Goal: Information Seeking & Learning: Learn about a topic

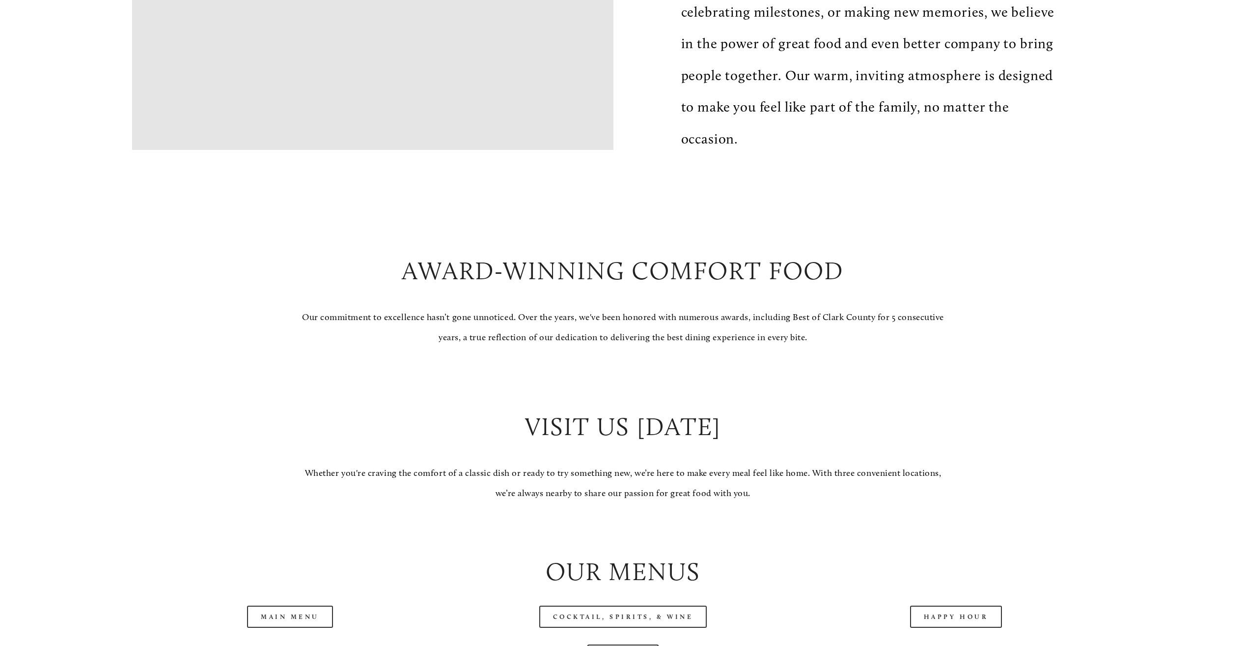
scroll to position [1032, 0]
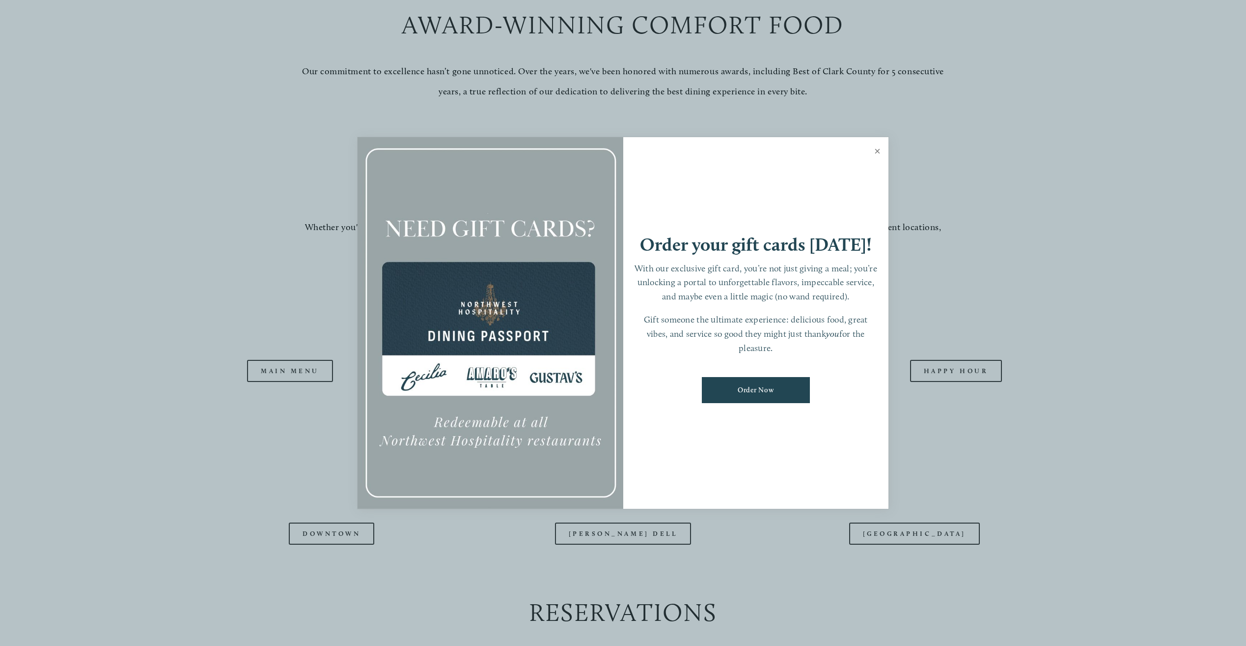
click at [877, 157] on link "Close" at bounding box center [877, 153] width 19 height 28
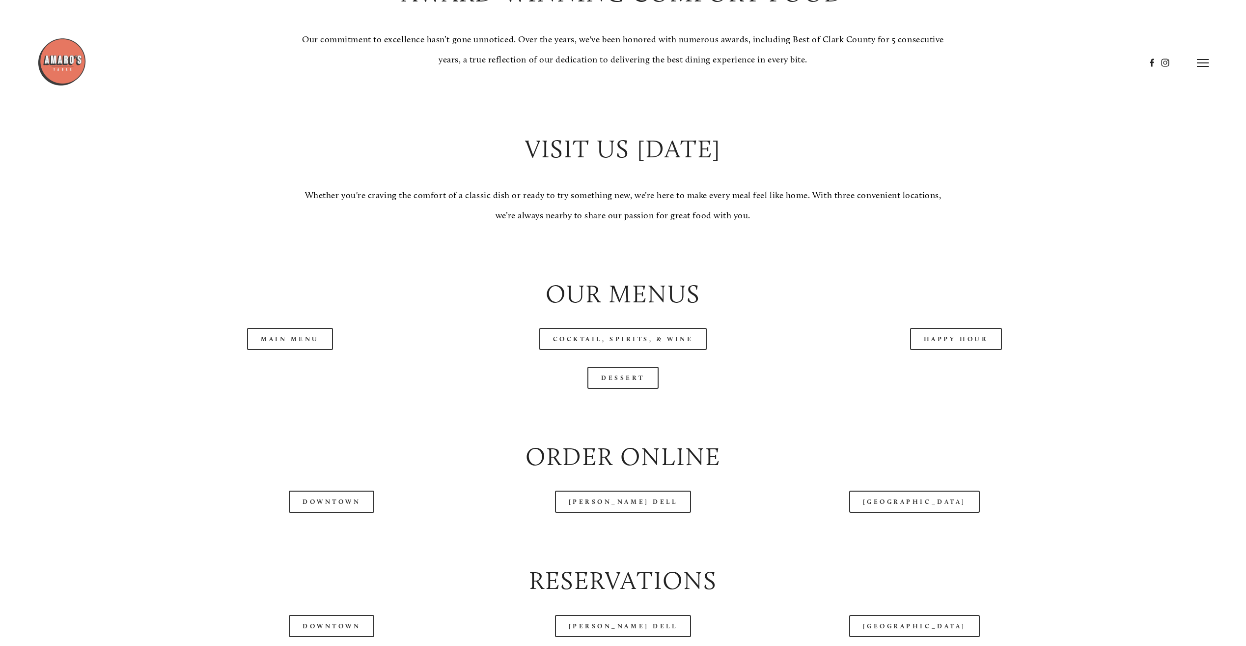
scroll to position [1063, 0]
click at [648, 379] on link "Dessert" at bounding box center [623, 378] width 71 height 22
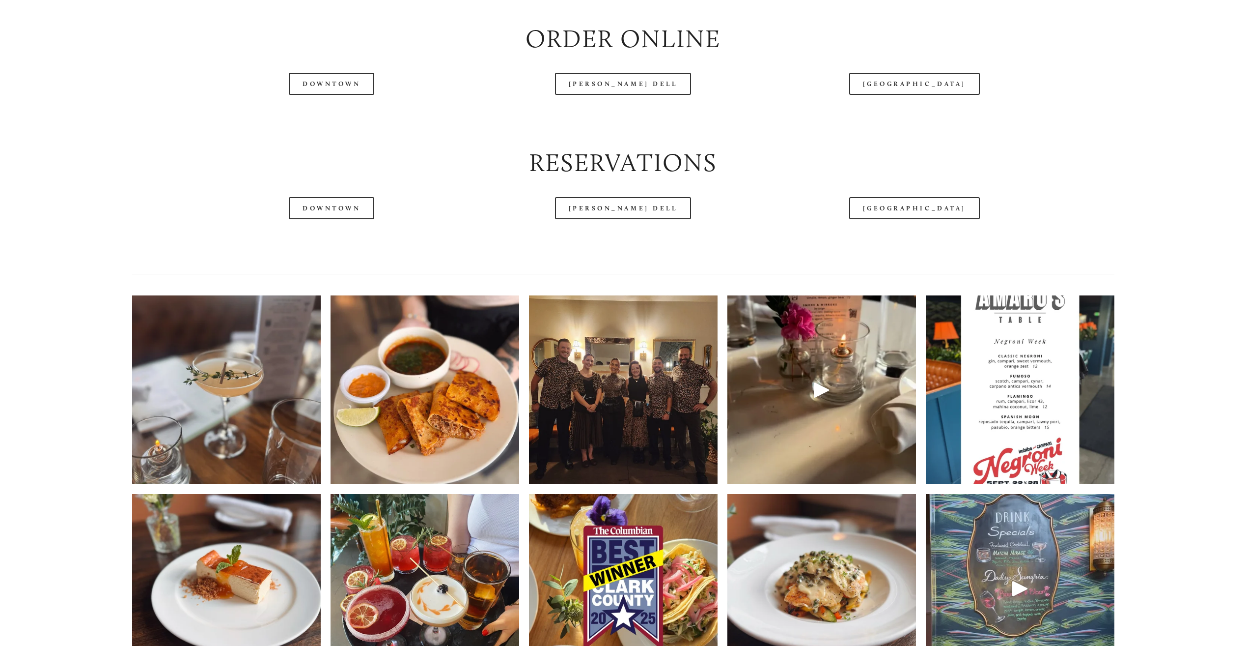
scroll to position [1505, 0]
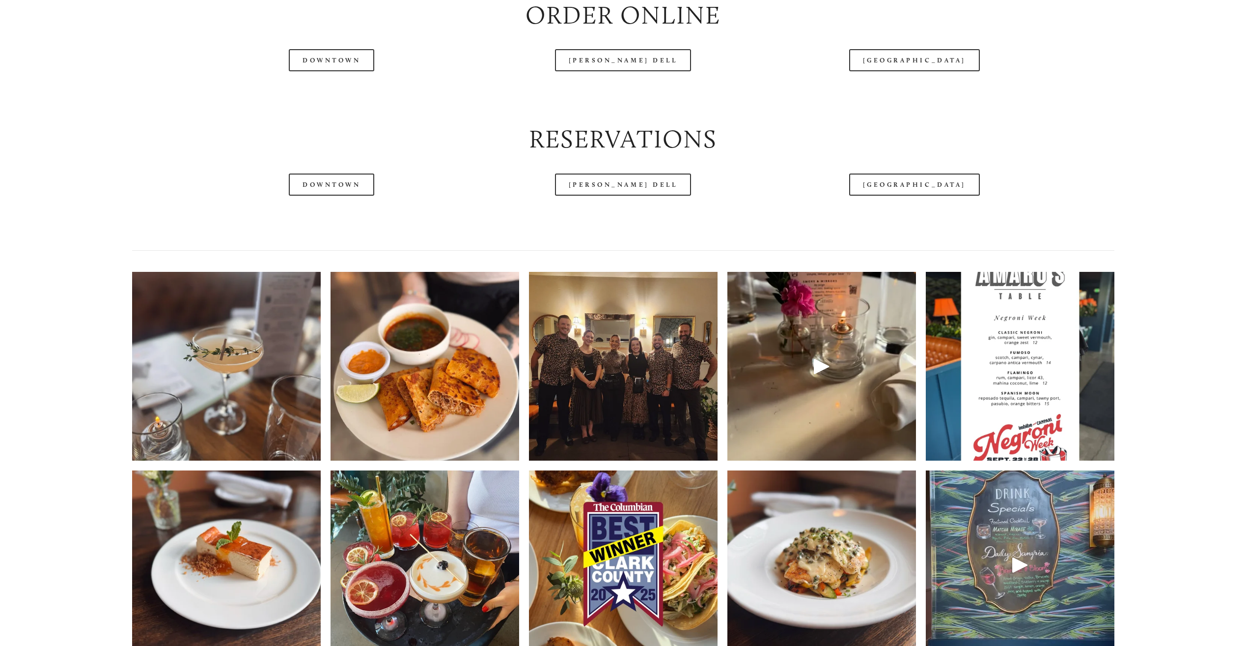
click at [483, 425] on img at bounding box center [425, 366] width 189 height 236
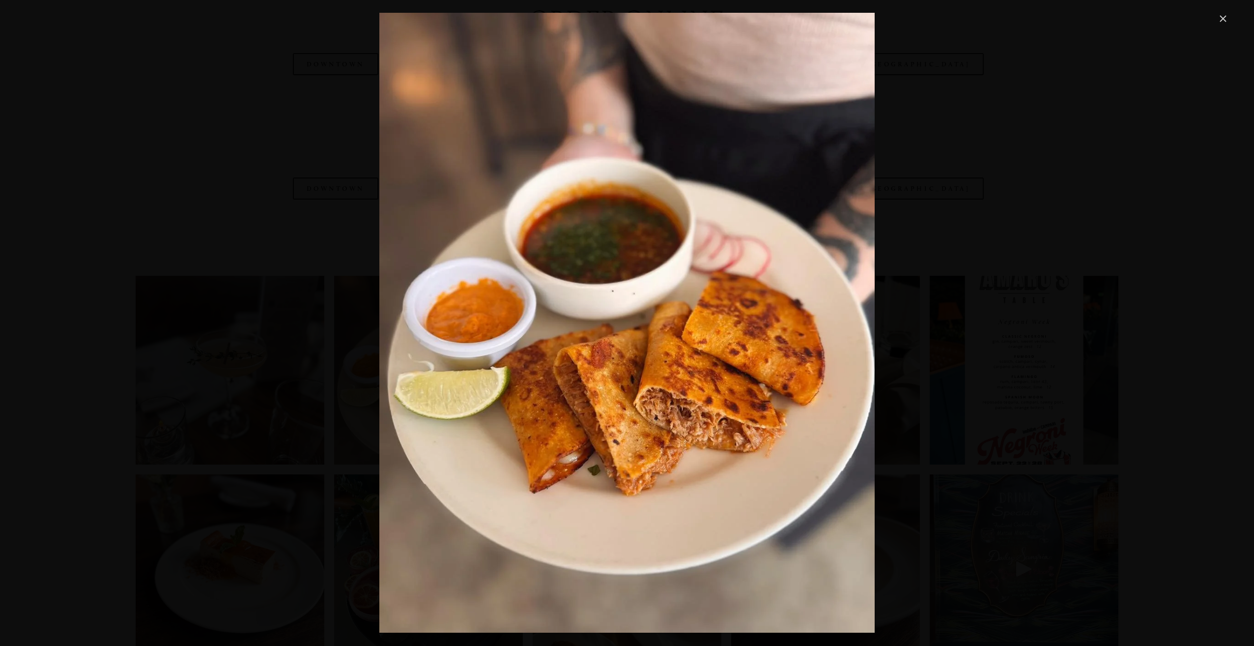
click at [1226, 19] on link "Close" at bounding box center [1223, 19] width 12 height 12
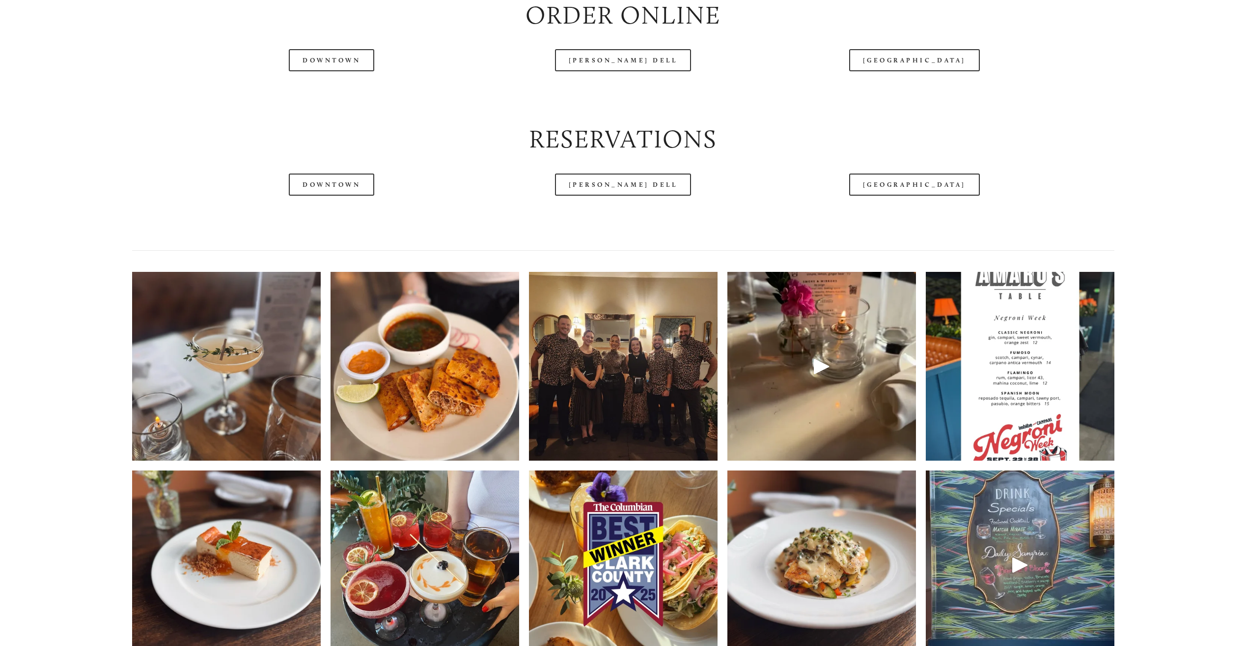
click at [596, 395] on img at bounding box center [624, 366] width 252 height 189
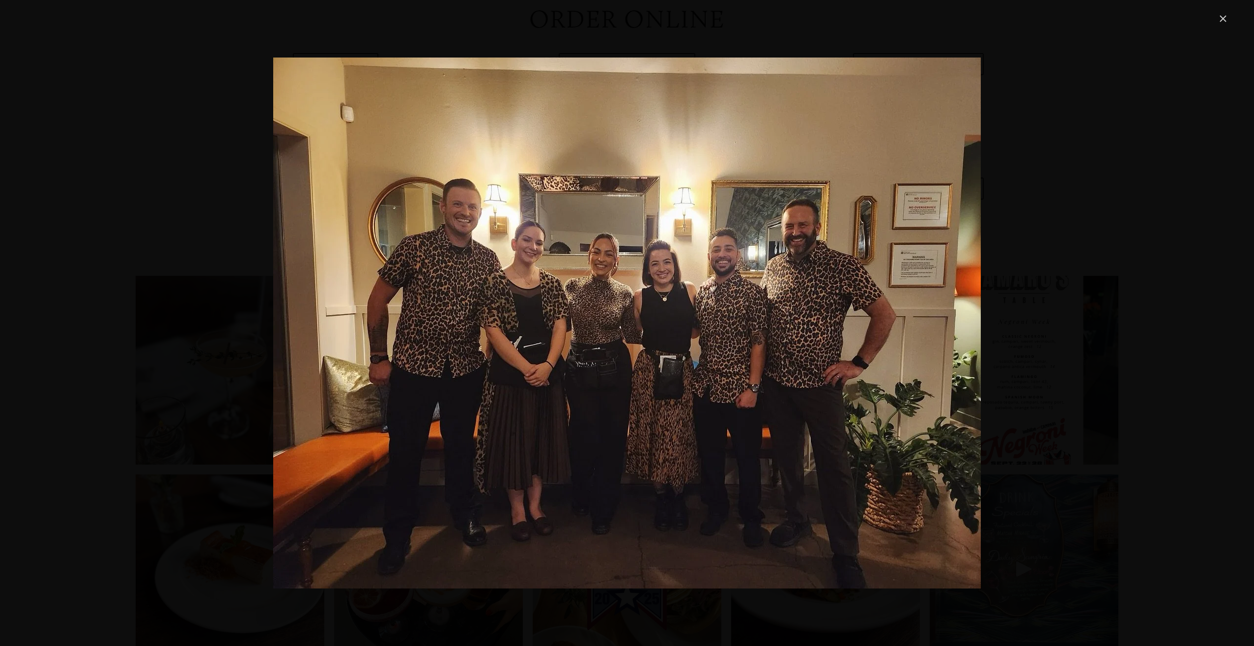
click at [1221, 17] on link "Close" at bounding box center [1223, 19] width 12 height 12
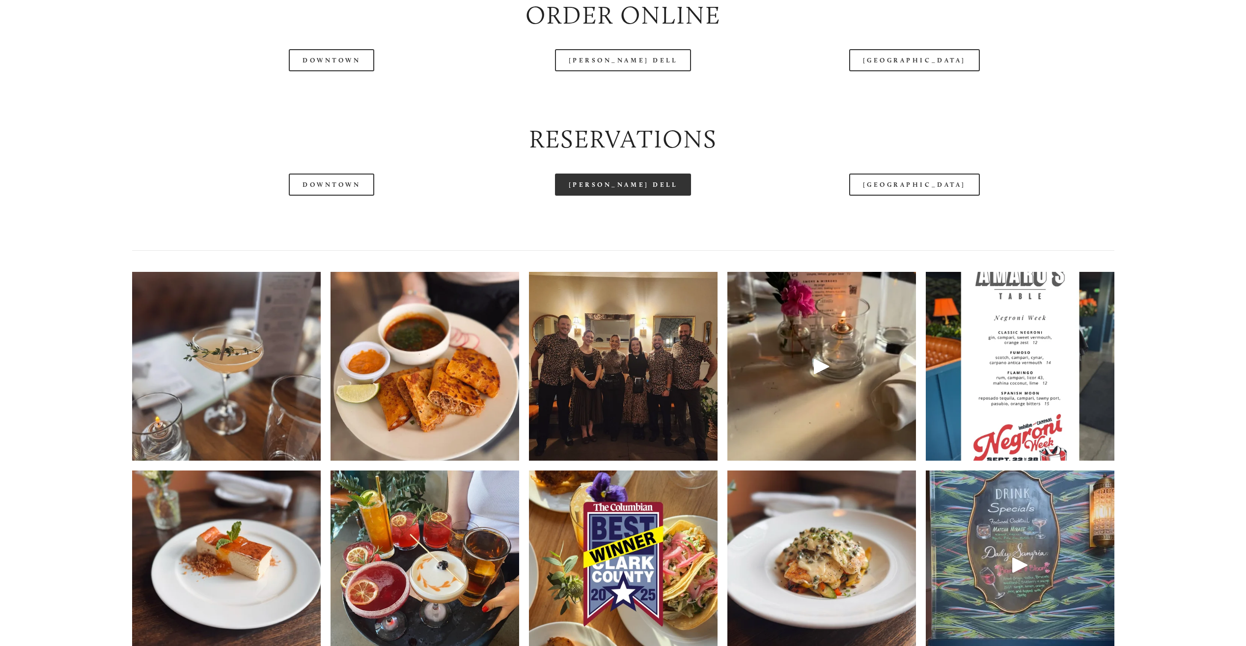
click at [647, 188] on link "[PERSON_NAME] Dell" at bounding box center [623, 184] width 137 height 22
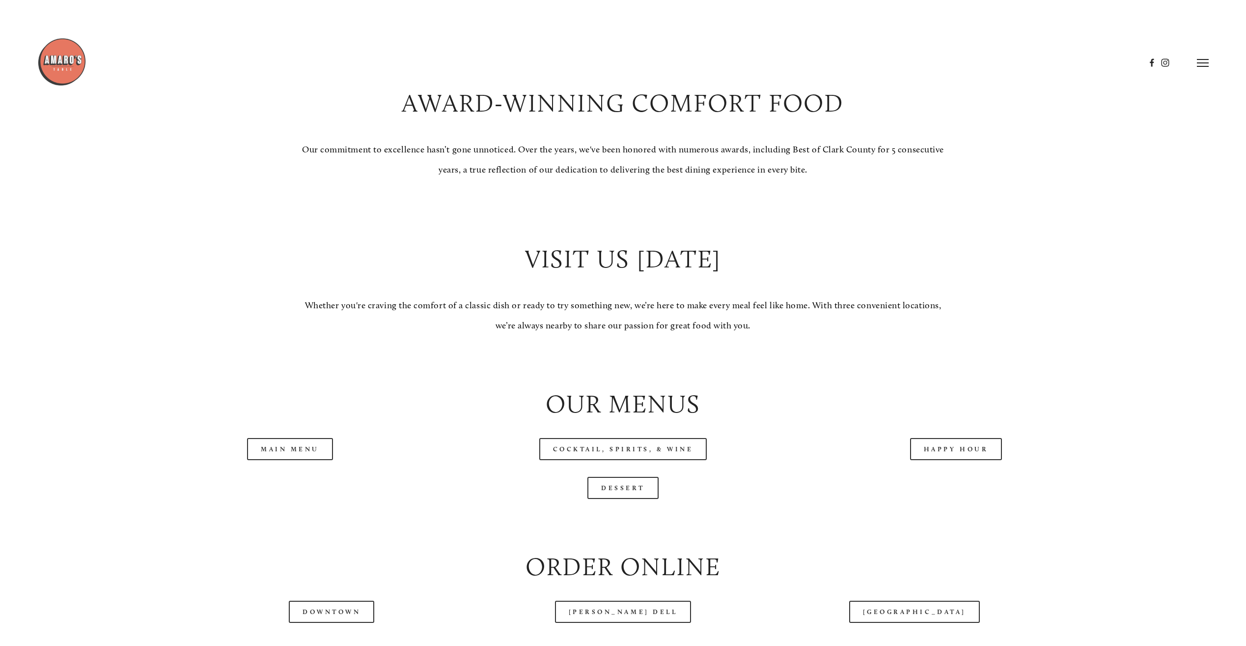
scroll to position [817, 0]
